Goal: Task Accomplishment & Management: Manage account settings

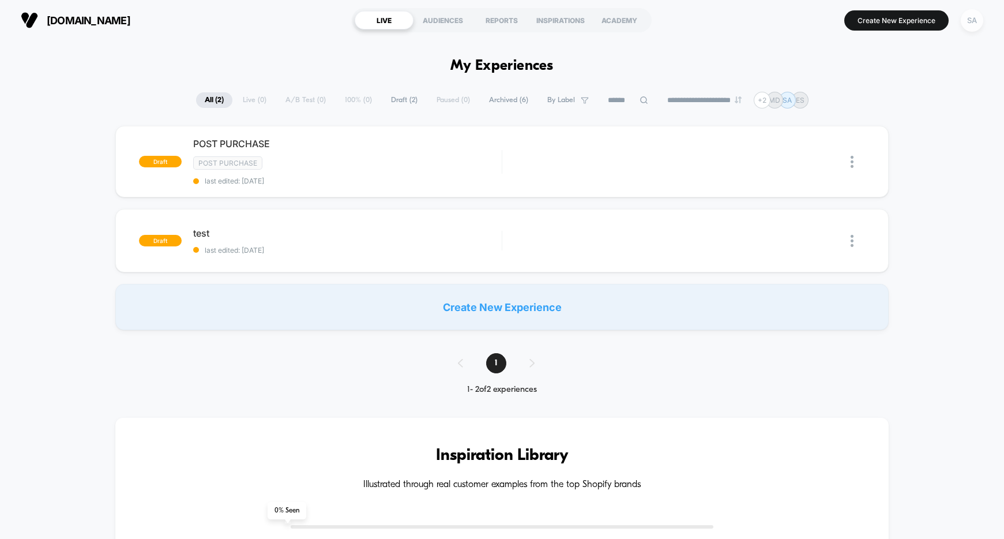
click at [969, 21] on div "SA" at bounding box center [972, 20] width 22 height 22
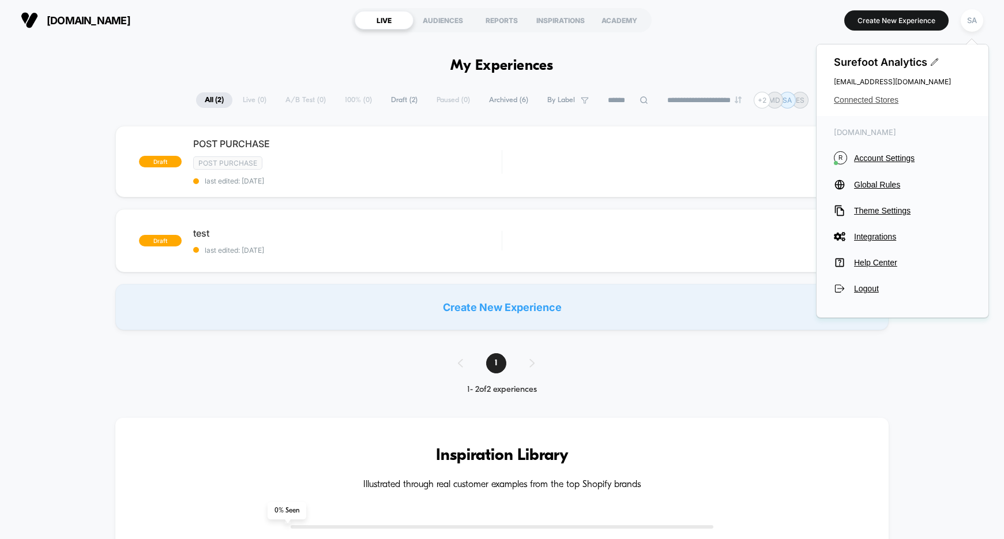
click at [854, 102] on span "Connected Stores" at bounding box center [902, 99] width 137 height 9
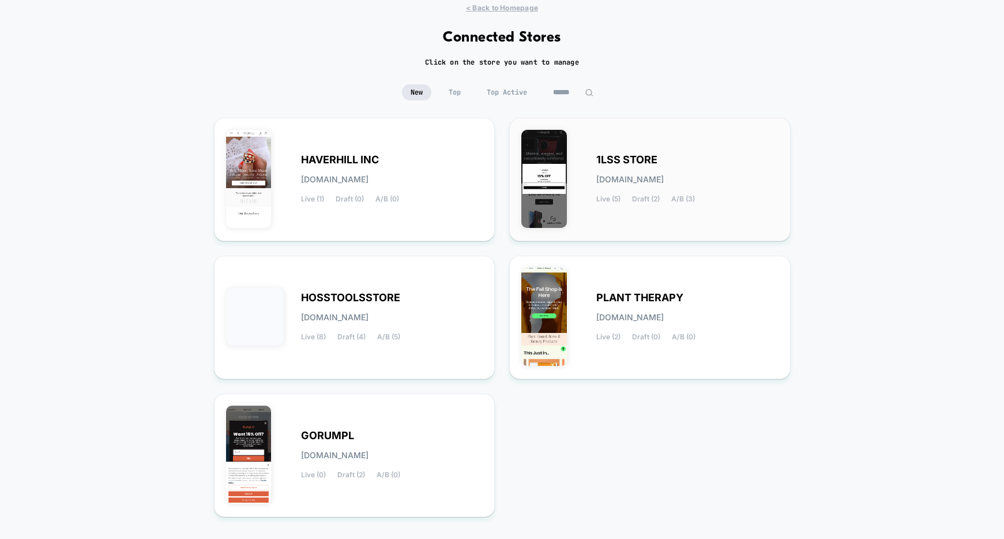
scroll to position [81, 0]
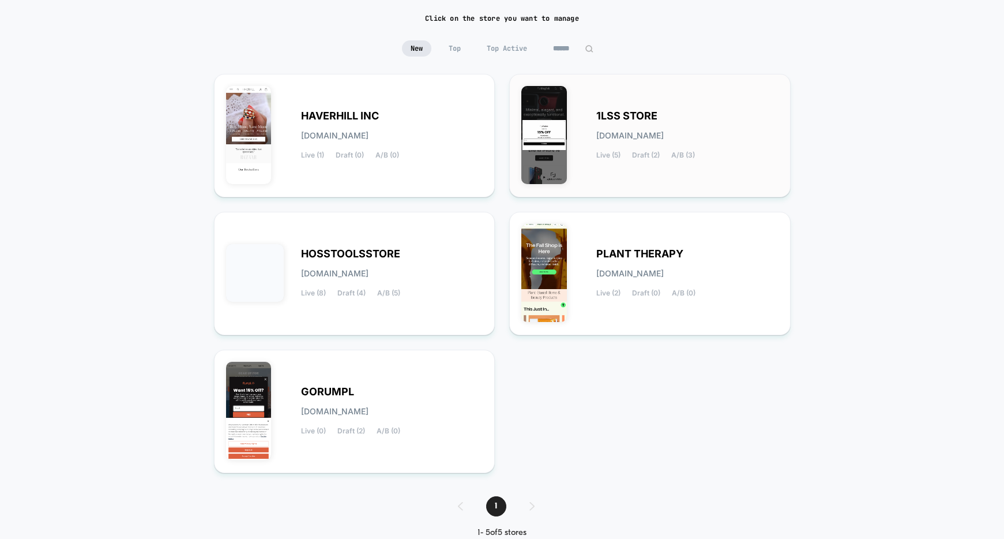
click at [699, 157] on div "1LSS STORE [DOMAIN_NAME] Live (5) Draft (2) A/B (3)" at bounding box center [687, 135] width 182 height 47
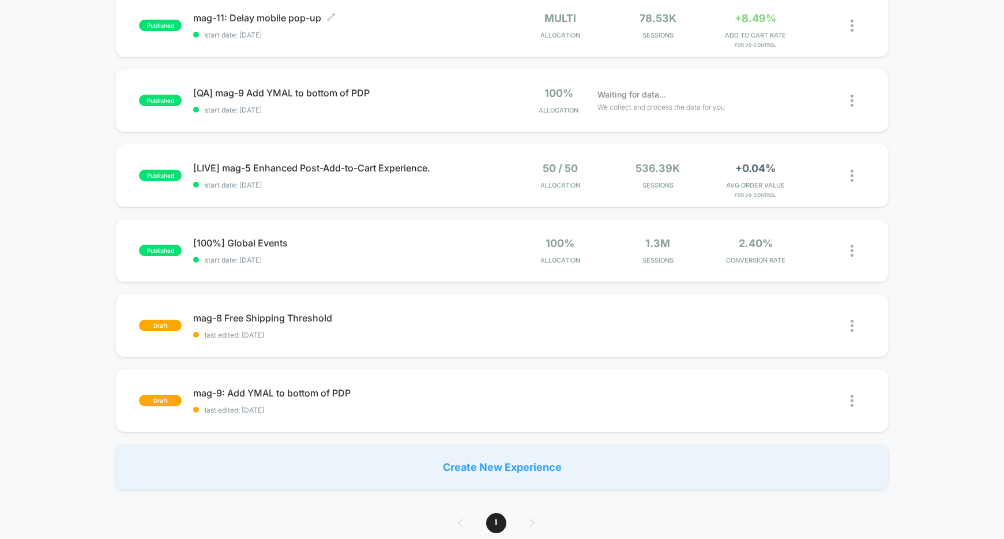
scroll to position [283, 0]
click at [374, 171] on span "[LIVE] mag-5 Enhanced Post-Add-to-Cart Experience. Click to edit experience det…" at bounding box center [347, 168] width 309 height 12
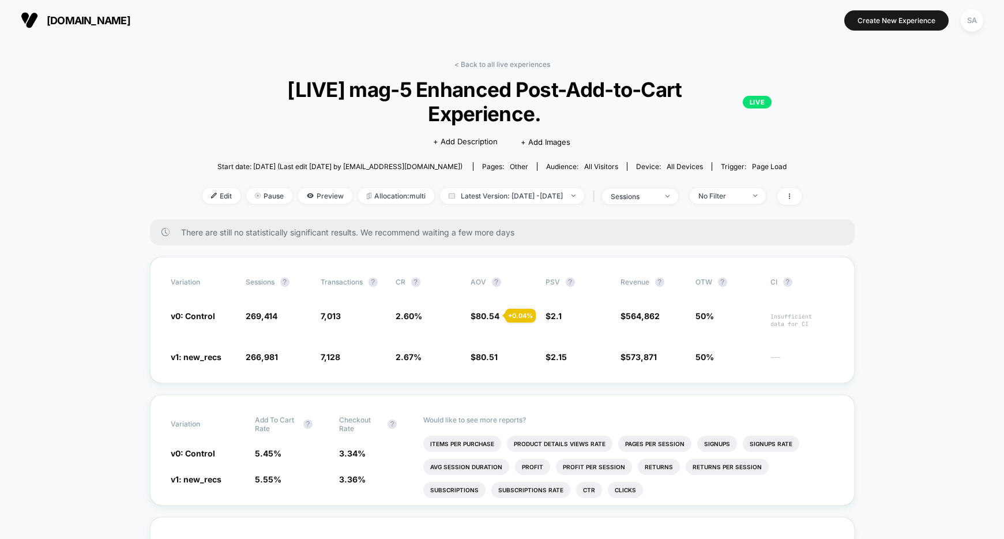
click at [765, 96] on p "LIVE" at bounding box center [757, 102] width 29 height 13
click at [523, 64] on link "< Back to all live experiences" at bounding box center [503, 64] width 96 height 9
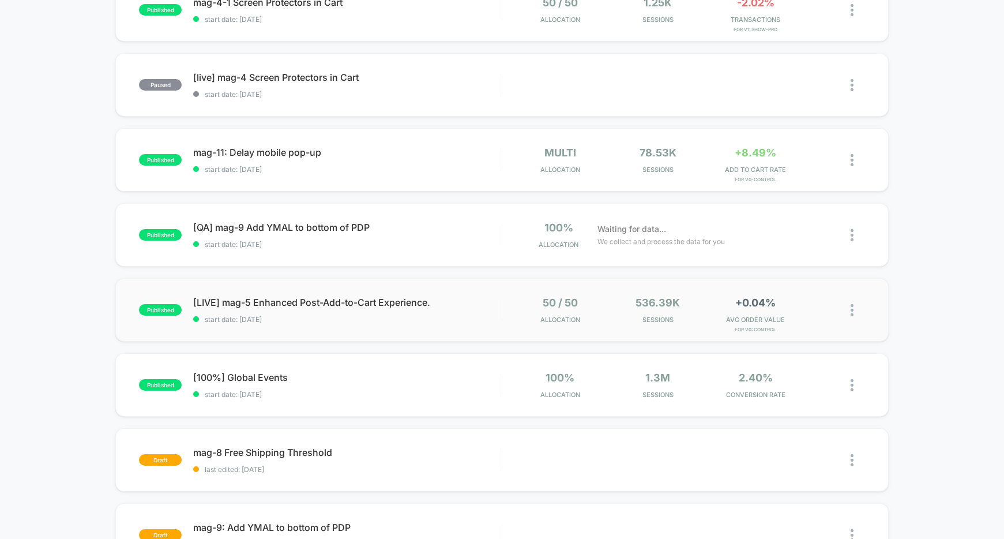
scroll to position [253, 0]
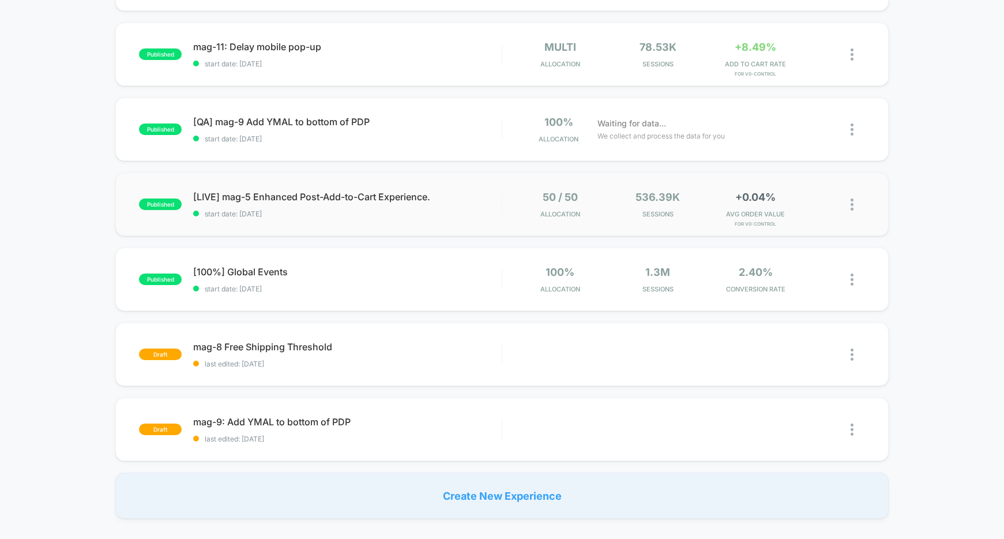
click at [851, 209] on img at bounding box center [852, 204] width 3 height 12
click at [787, 192] on div "Pause" at bounding box center [793, 192] width 104 height 26
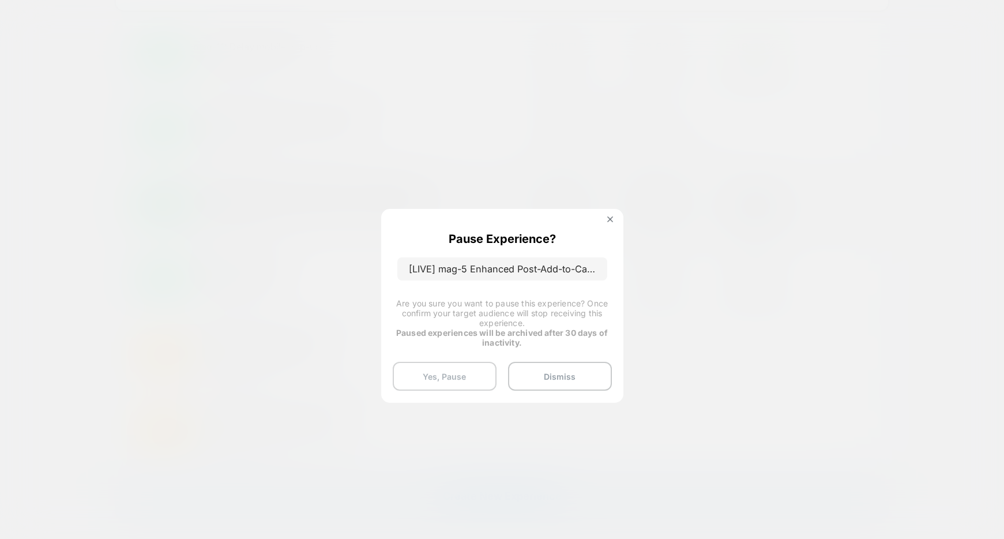
click at [468, 376] on button "Yes, Pause" at bounding box center [445, 376] width 104 height 29
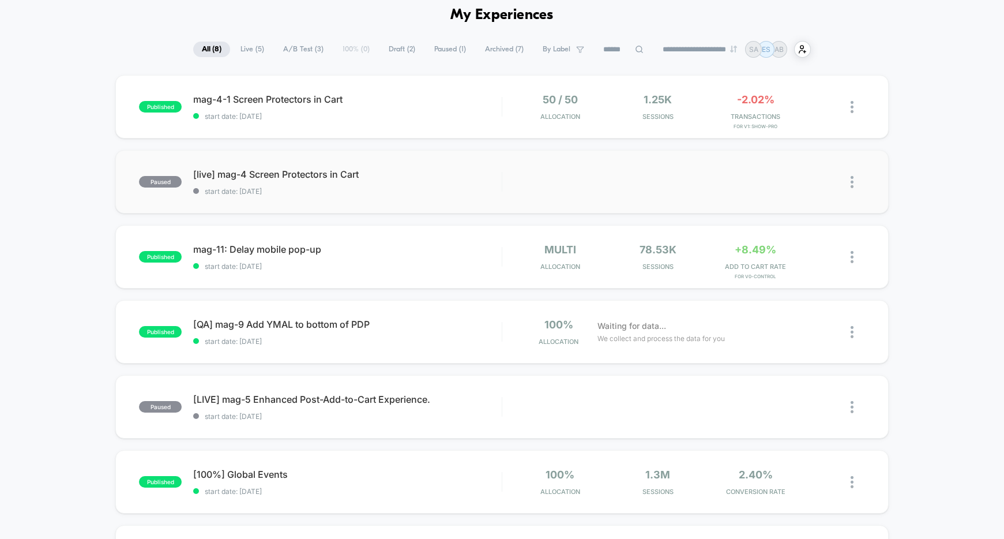
scroll to position [55, 0]
